Goal: Task Accomplishment & Management: Manage account settings

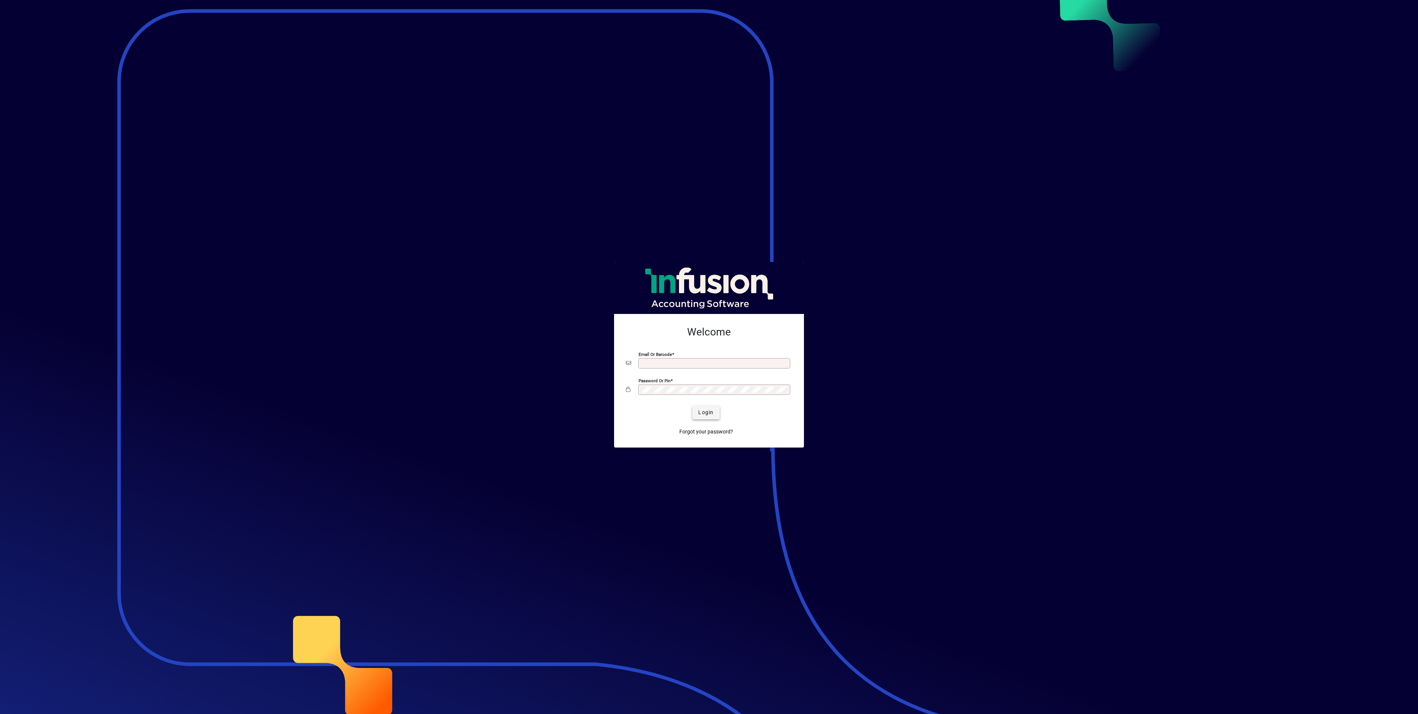
type input "**********"
click at [701, 415] on span "Login" at bounding box center [705, 412] width 15 height 8
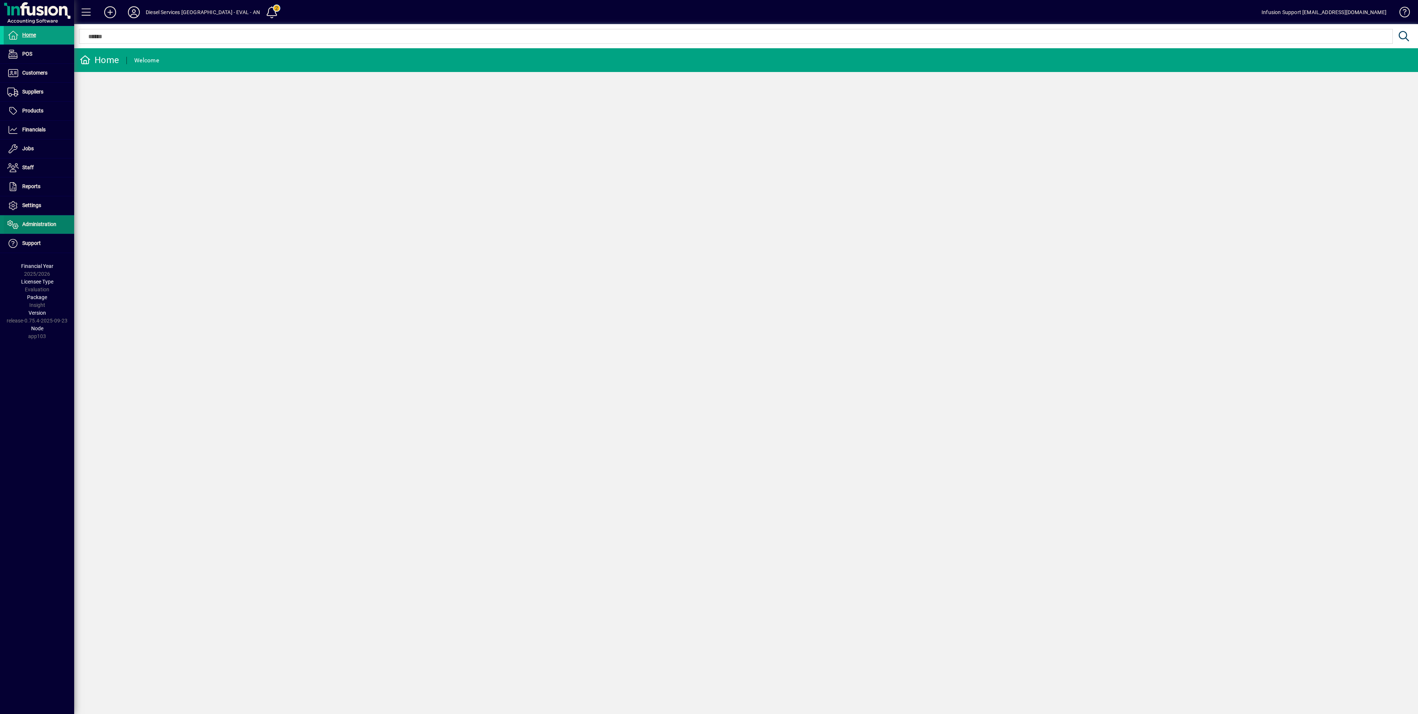
click at [28, 227] on span "Administration" at bounding box center [39, 224] width 34 height 6
click at [33, 233] on span at bounding box center [39, 224] width 70 height 18
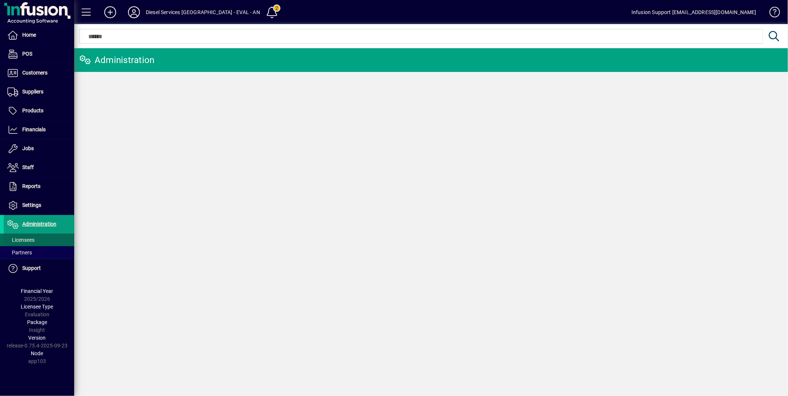
drag, startPoint x: 1406, startPoint y: 6, endPoint x: 19, endPoint y: 240, distance: 1406.6
click at [19, 240] on span "Licensees" at bounding box center [20, 240] width 27 height 6
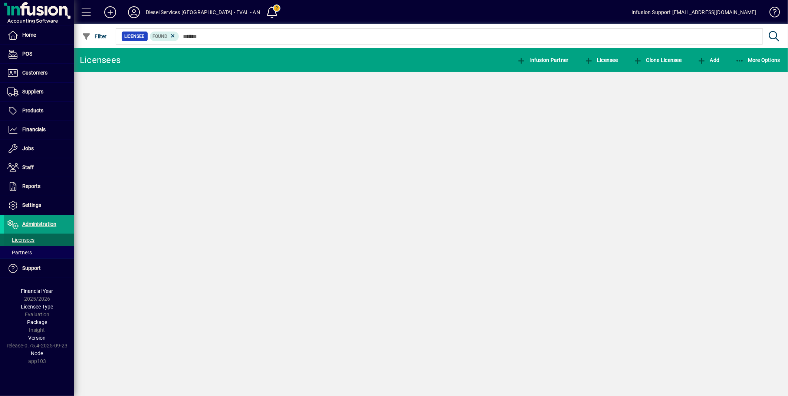
click at [19, 240] on span "Licensees" at bounding box center [20, 240] width 27 height 6
click at [23, 241] on span "Licensees" at bounding box center [20, 240] width 27 height 6
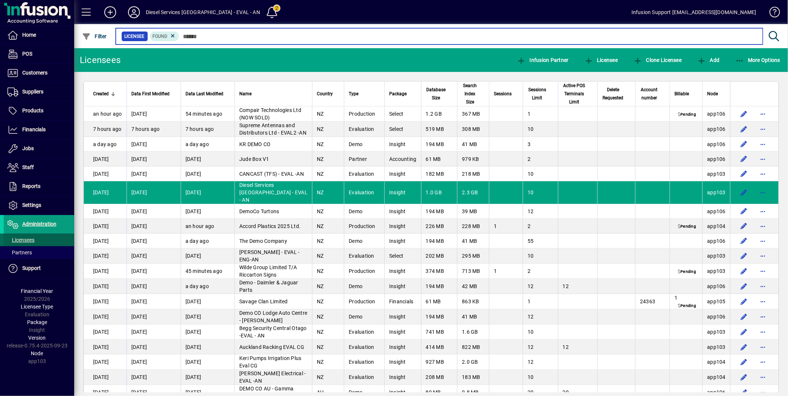
click at [231, 36] on input "text" at bounding box center [467, 36] width 577 height 10
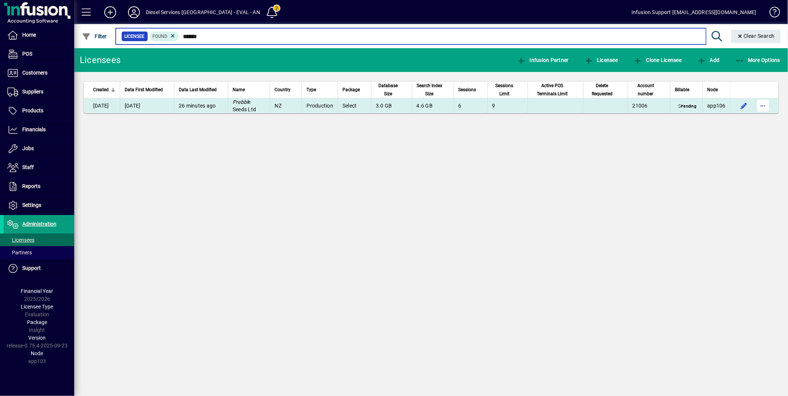
type input "******"
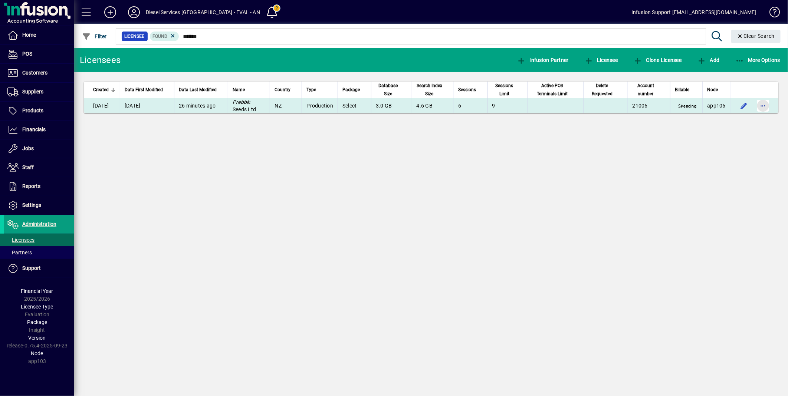
click at [759, 104] on span "button" at bounding box center [763, 106] width 18 height 18
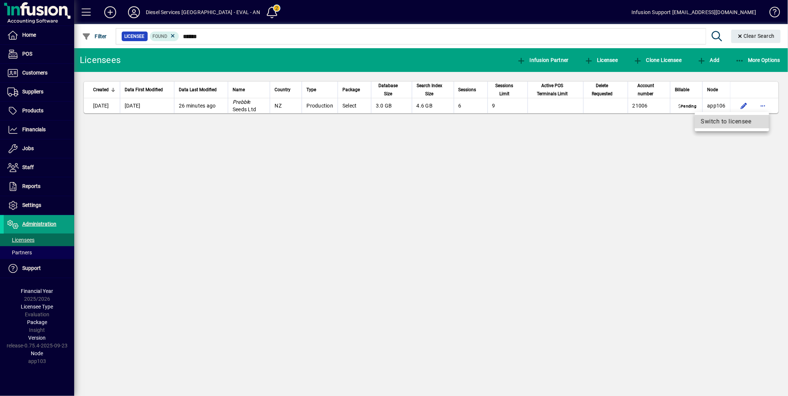
click at [732, 122] on span "Switch to licensee" at bounding box center [732, 121] width 62 height 9
